Goal: Task Accomplishment & Management: Manage account settings

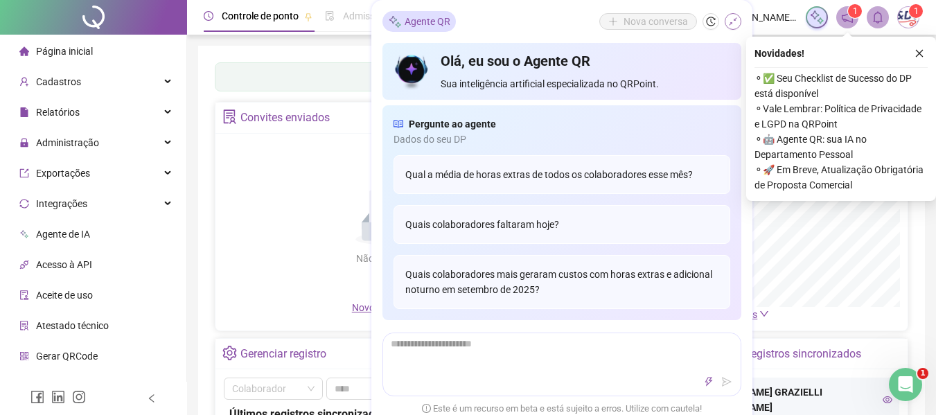
click at [737, 21] on icon "shrink" at bounding box center [734, 22] width 10 height 10
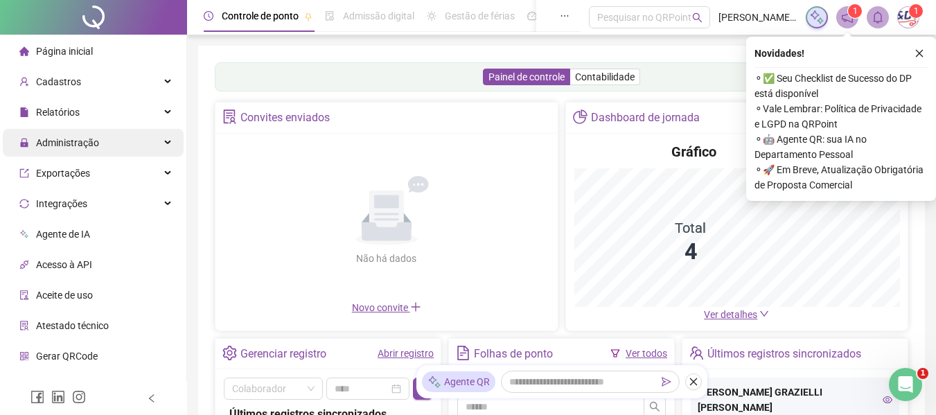
click at [73, 146] on span "Administração" at bounding box center [67, 142] width 63 height 11
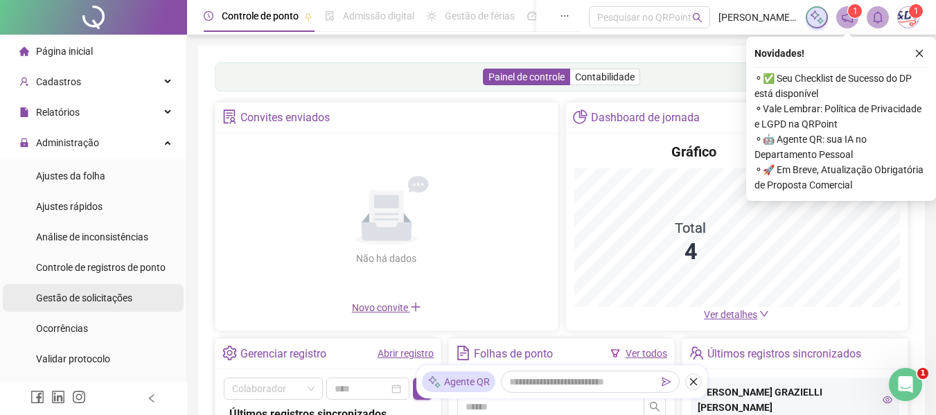
click at [82, 295] on span "Gestão de solicitações" at bounding box center [84, 298] width 96 height 11
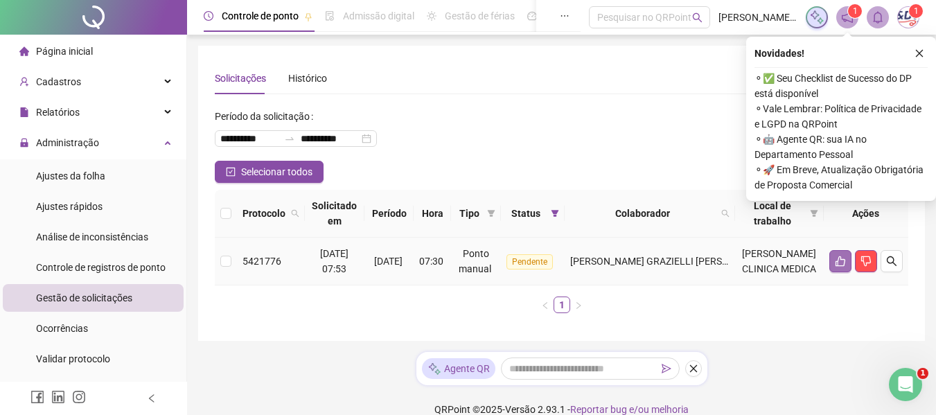
click at [848, 260] on button "button" at bounding box center [841, 261] width 22 height 22
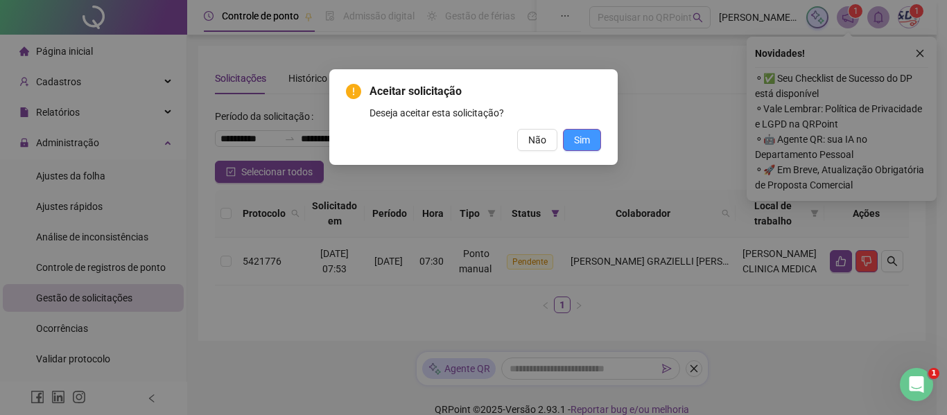
click at [589, 145] on span "Sim" at bounding box center [582, 139] width 16 height 15
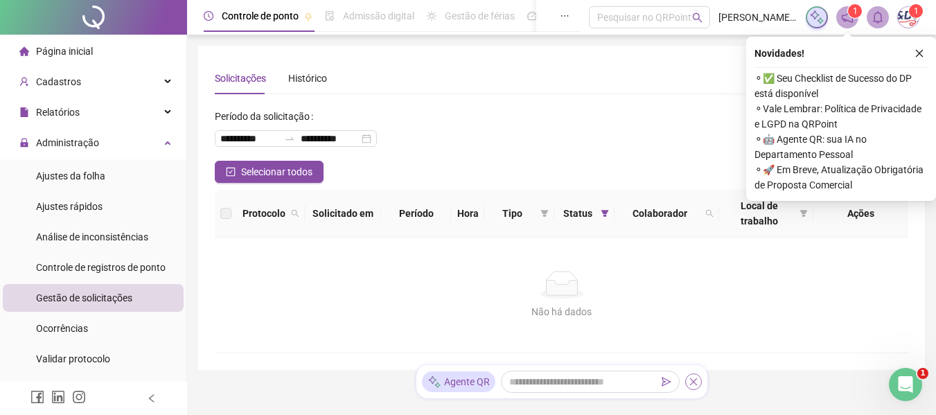
click at [691, 387] on button "button" at bounding box center [694, 382] width 17 height 17
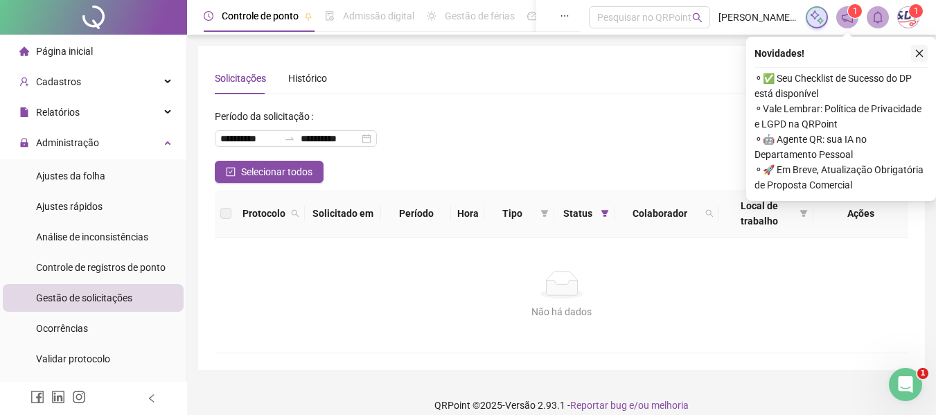
click at [920, 52] on icon "close" at bounding box center [920, 54] width 10 height 10
